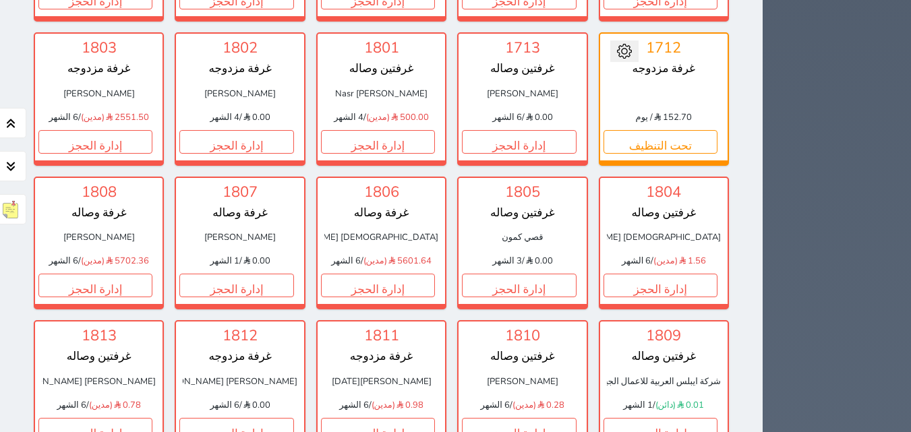
scroll to position [1995, 0]
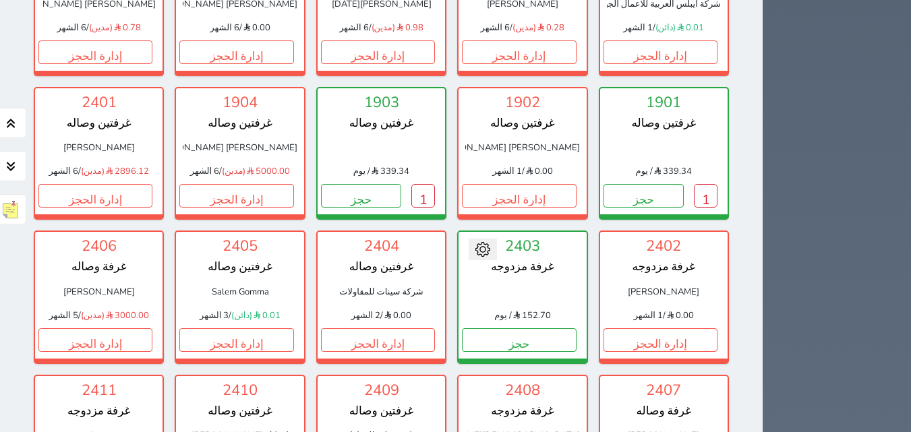
click at [909, 189] on div "حجز جماعي جديد حجز جديد الرئيسية تسكين الوحدات جدول الحجوزات إدارة الحجوزات POS…" at bounding box center [836, 379] width 148 height 4748
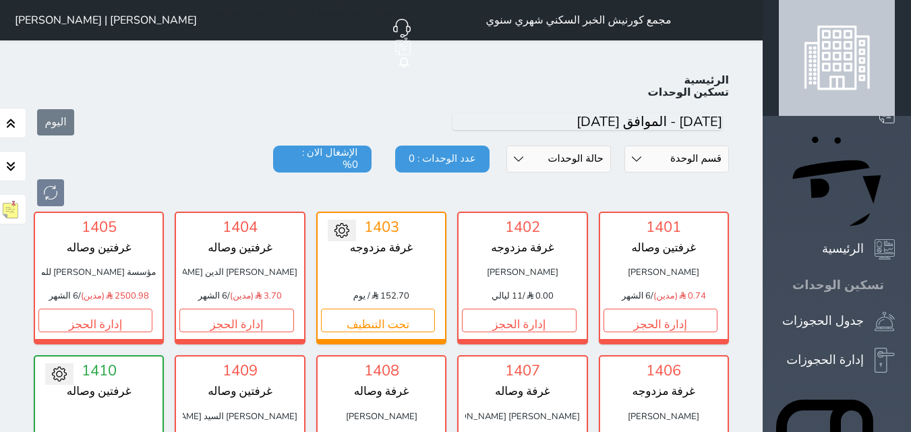
scroll to position [53, 0]
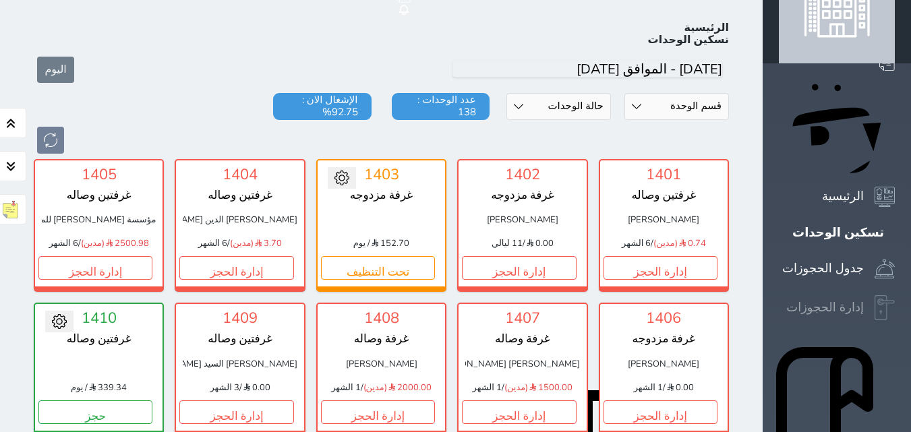
click at [874, 295] on icon at bounding box center [884, 308] width 20 height 26
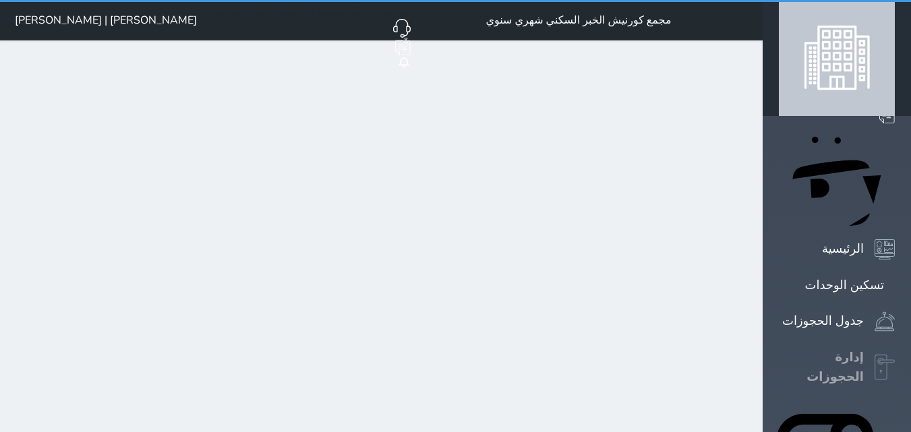
select select "open_all"
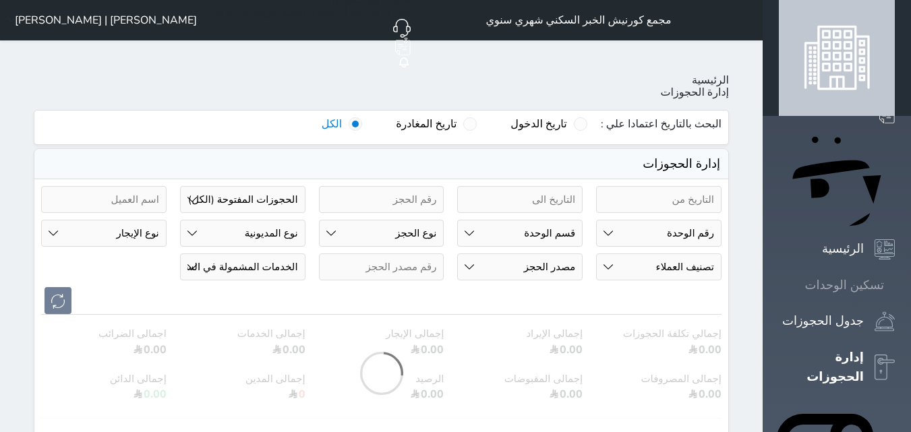
click at [866, 276] on div "تسكين الوحدات" at bounding box center [844, 286] width 79 height 20
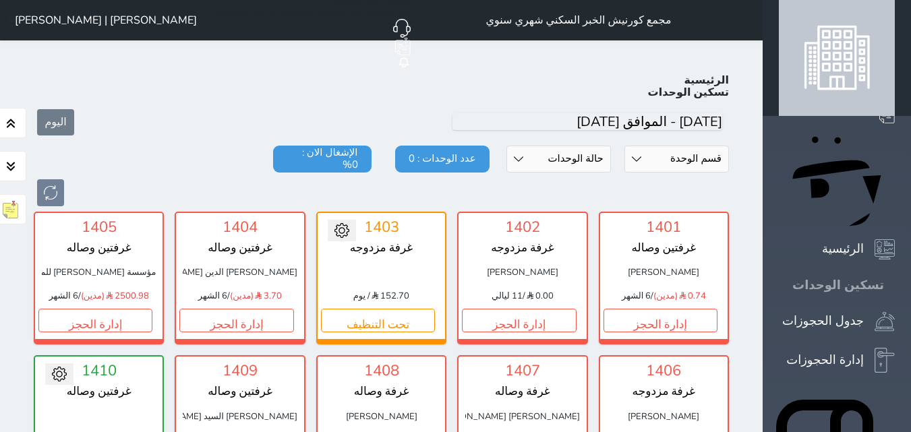
scroll to position [53, 0]
